Goal: Task Accomplishment & Management: Use online tool/utility

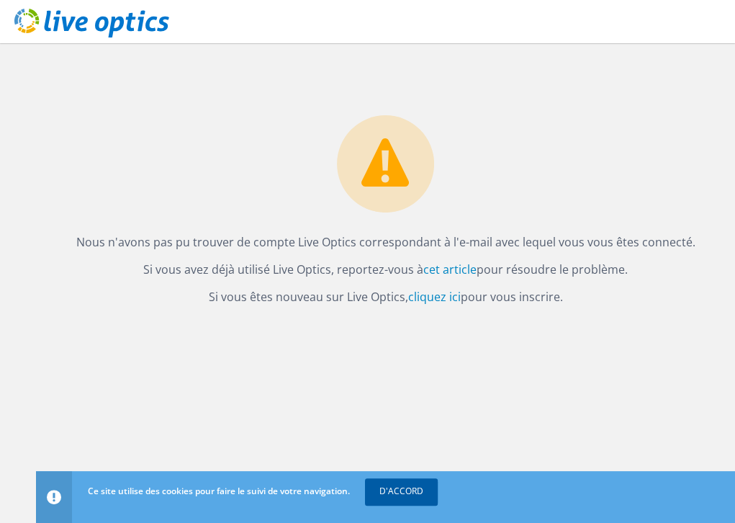
click at [416, 492] on font "D'ACCORD" at bounding box center [402, 491] width 44 height 12
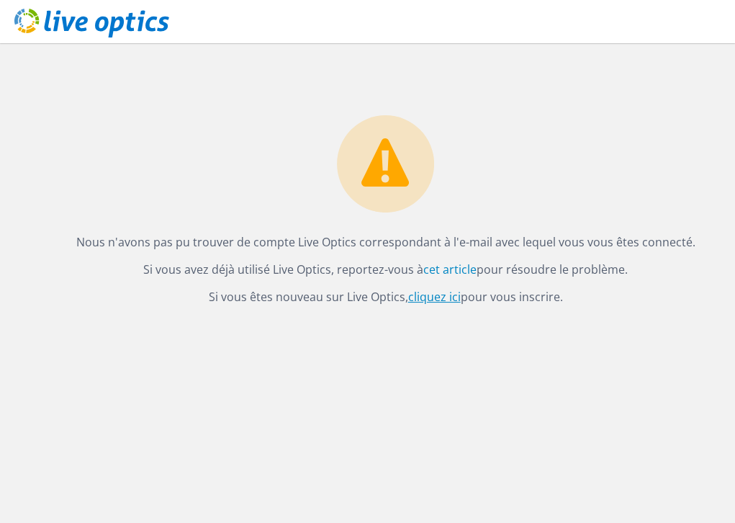
click at [434, 297] on font "cliquez ici" at bounding box center [434, 297] width 53 height 16
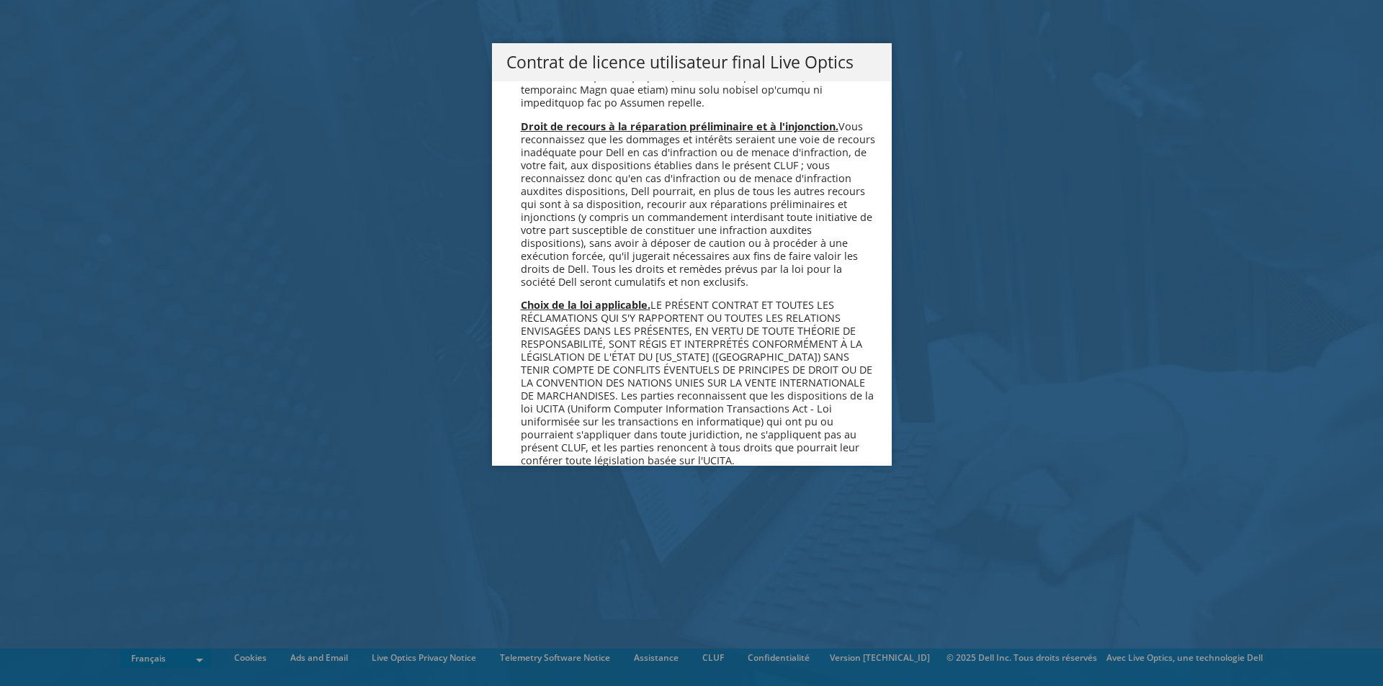
scroll to position [6366, 0]
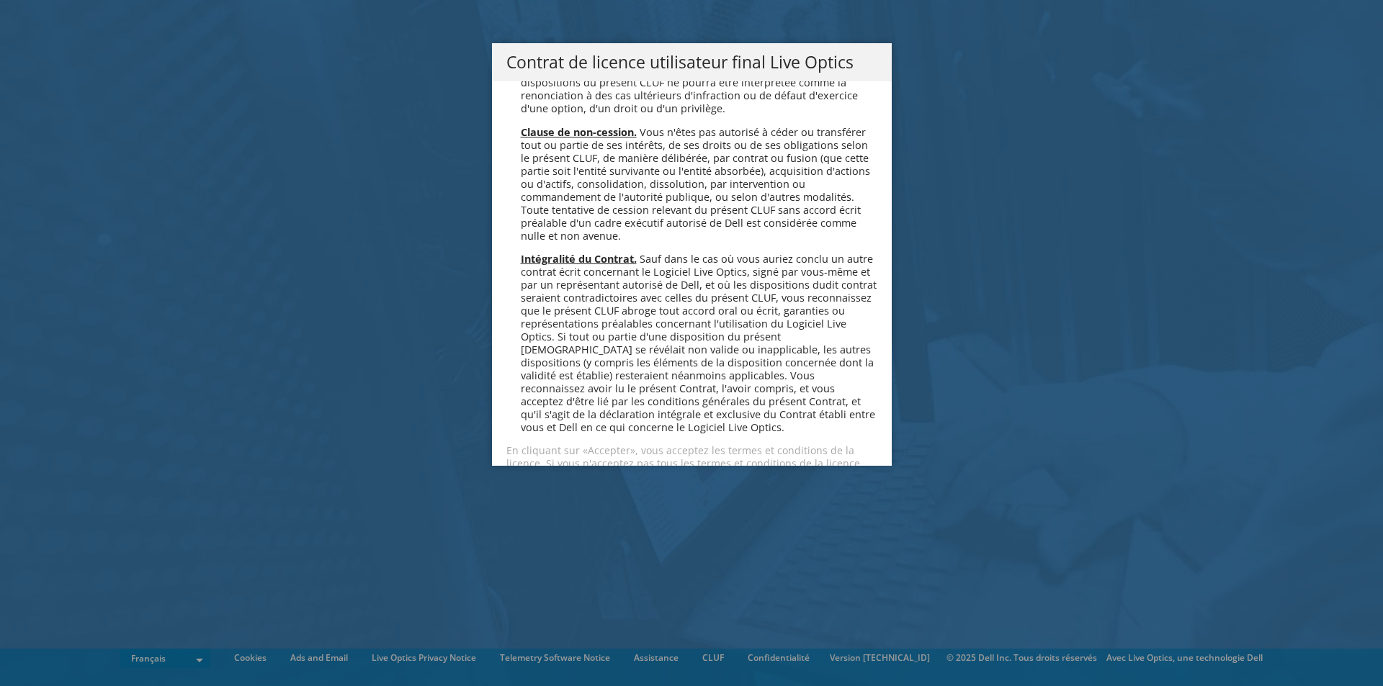
click at [555, 498] on link "Accepter" at bounding box center [549, 515] width 86 height 35
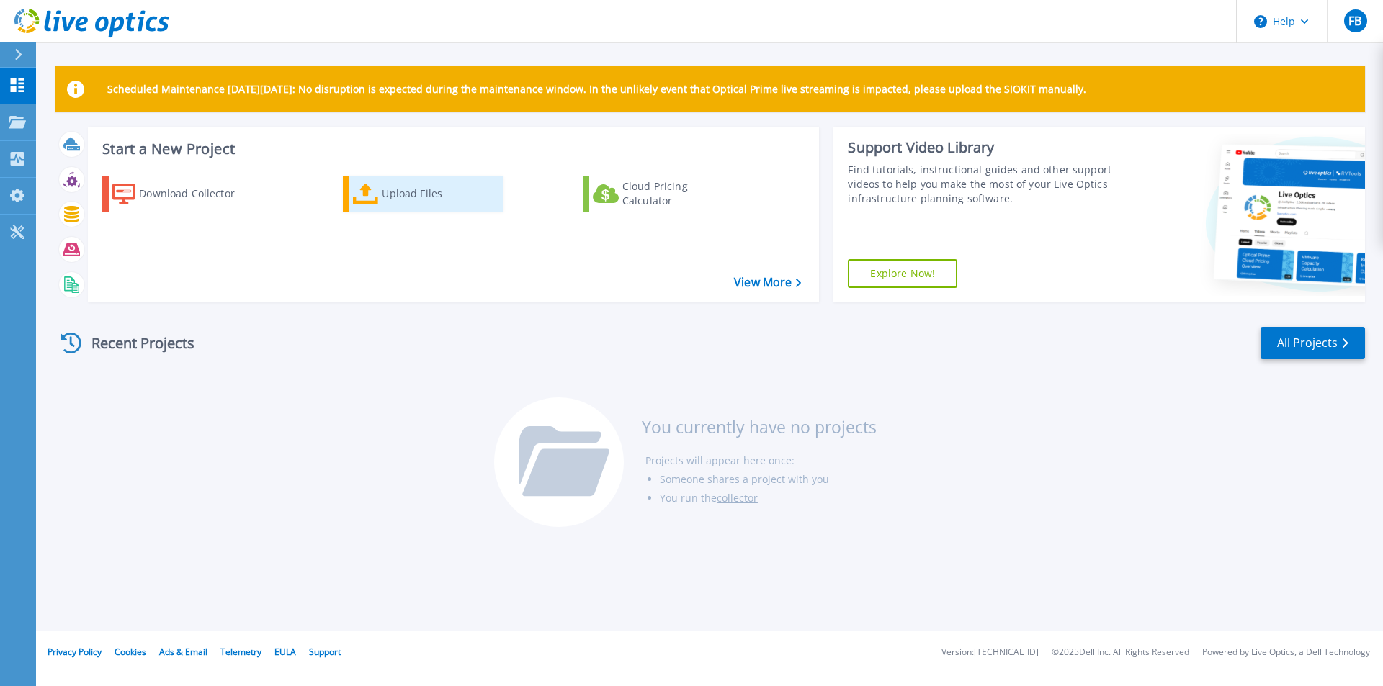
click at [399, 201] on div "Upload Files" at bounding box center [439, 193] width 115 height 29
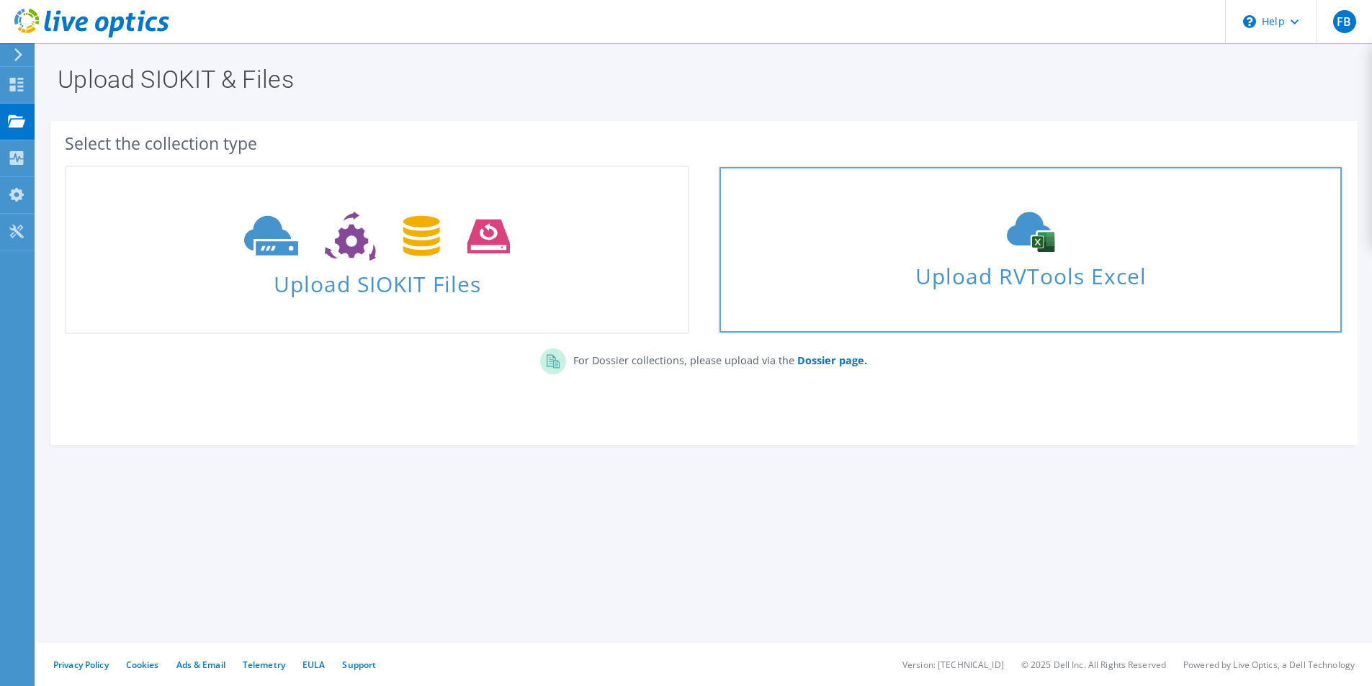
click at [1021, 251] on icon at bounding box center [1031, 232] width 216 height 40
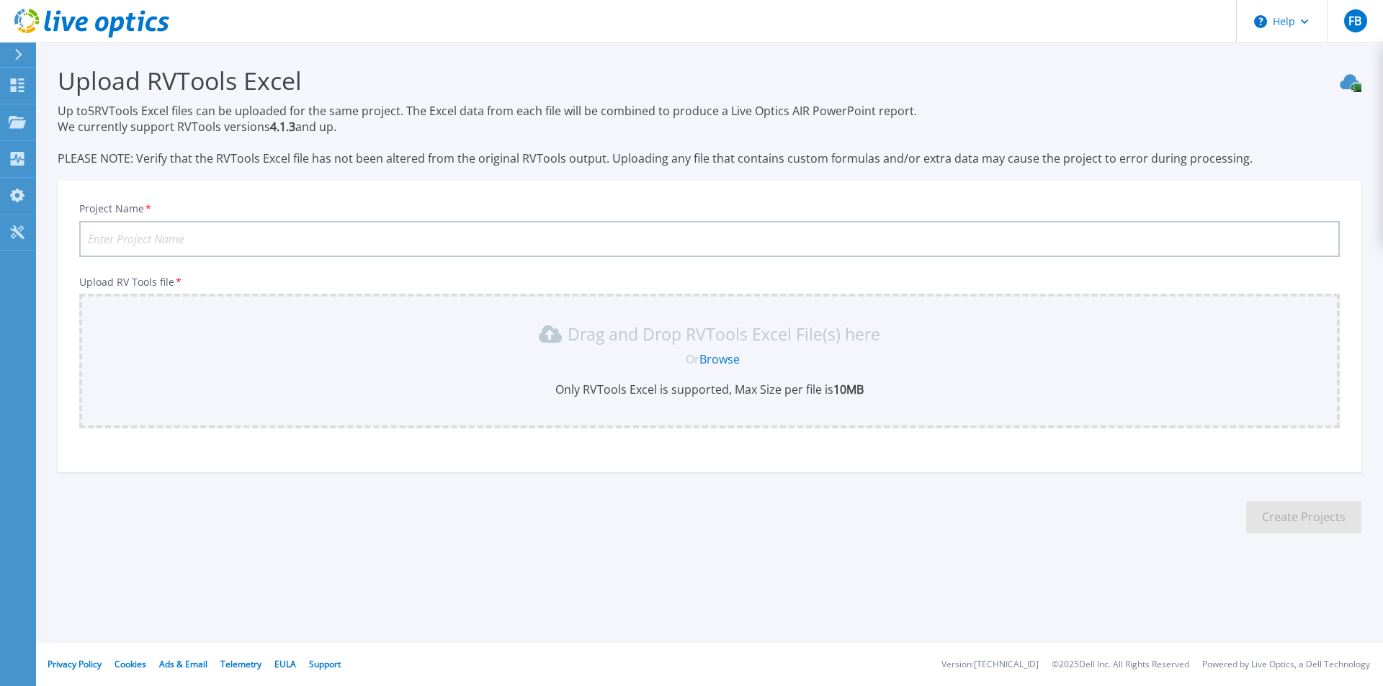
click at [471, 238] on input "Project Name *" at bounding box center [709, 239] width 1260 height 36
click at [264, 249] on input "Project Name *" at bounding box center [709, 239] width 1260 height 36
click at [549, 241] on input "Project Name *" at bounding box center [709, 239] width 1260 height 36
click at [738, 239] on input "Project Name *" at bounding box center [709, 239] width 1260 height 36
